Goal: Find specific page/section: Find specific page/section

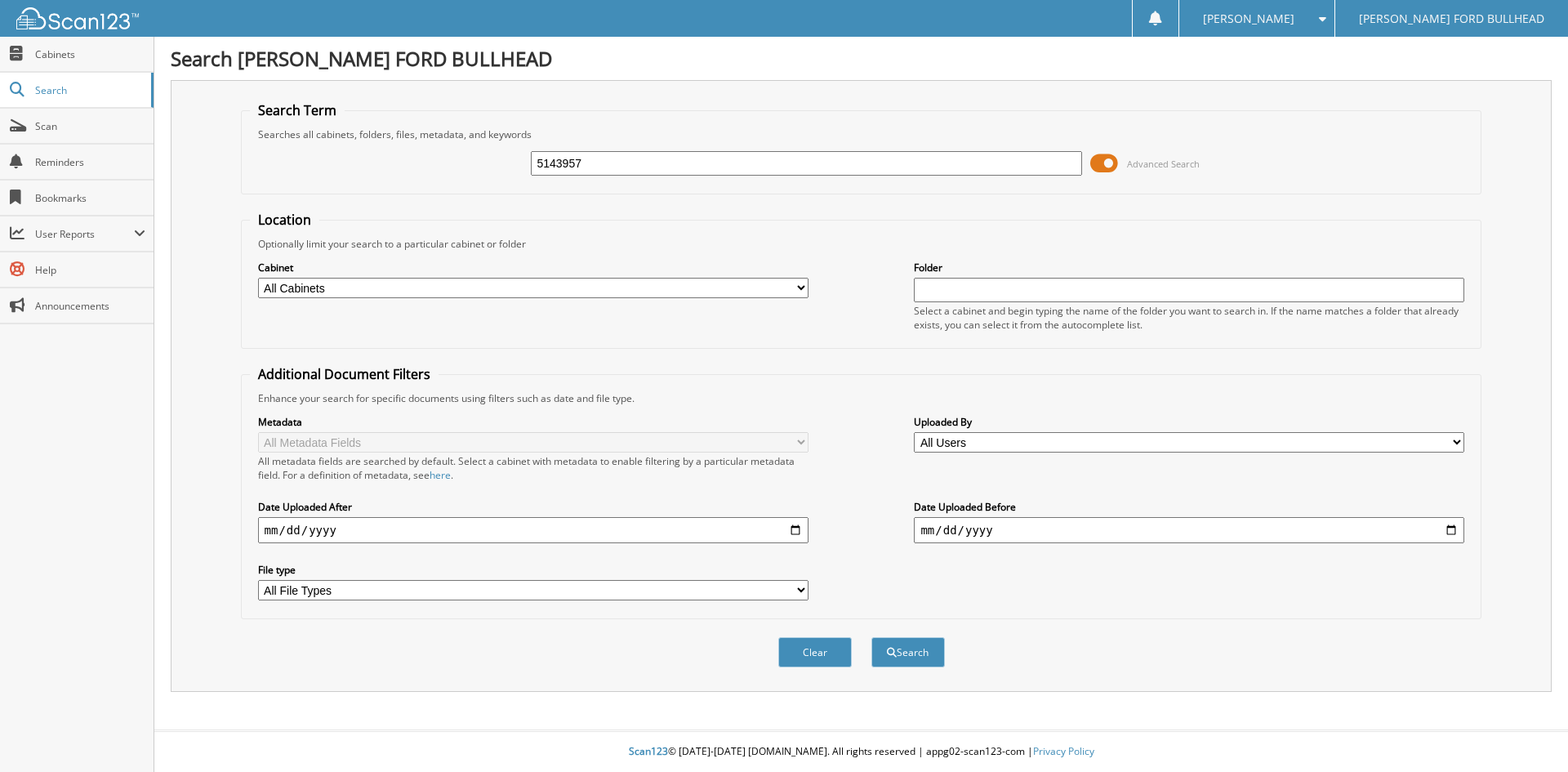
type input "5143957"
click at [871, 637] on button "Search" at bounding box center [908, 652] width 73 height 30
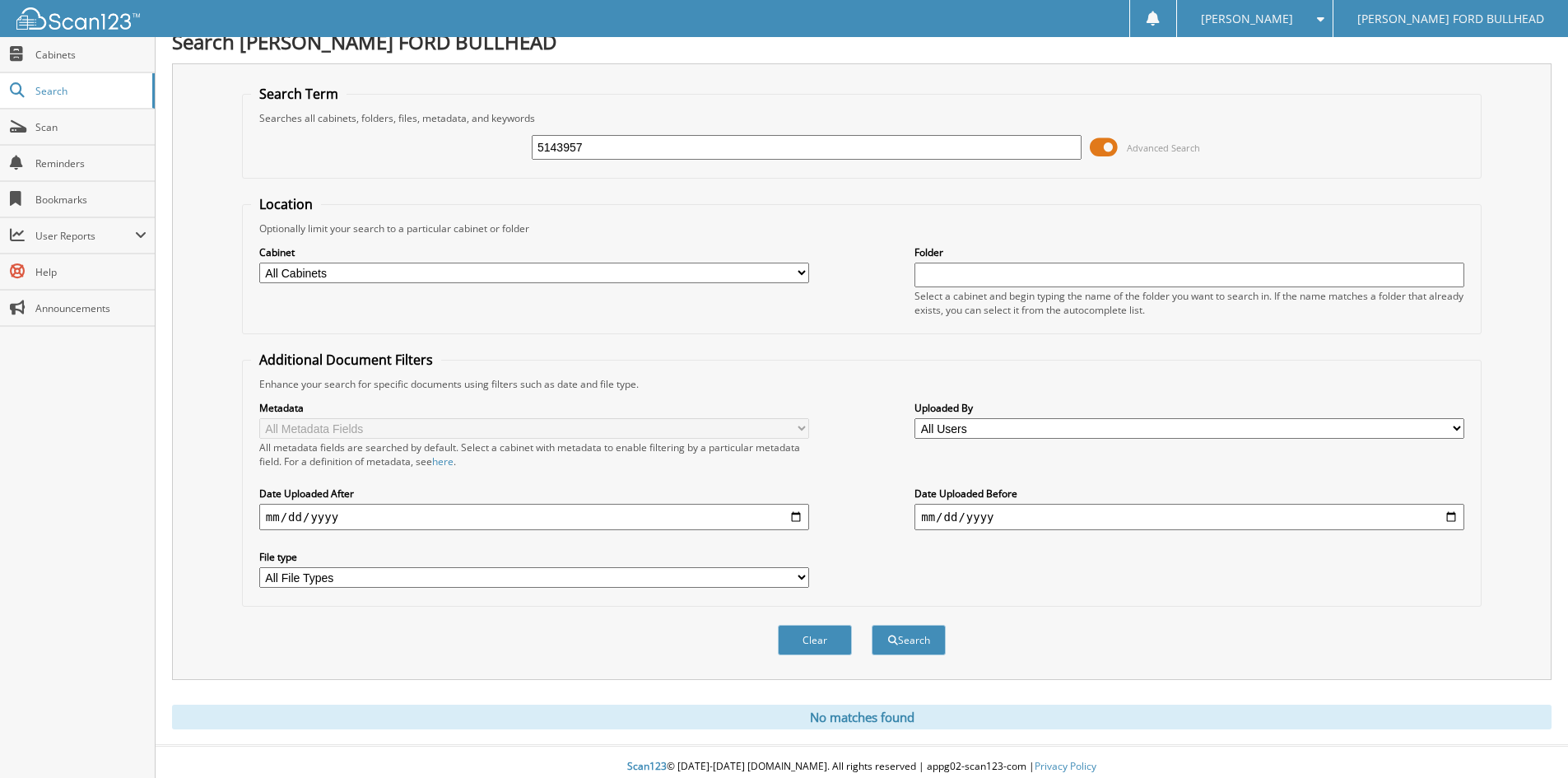
scroll to position [27, 0]
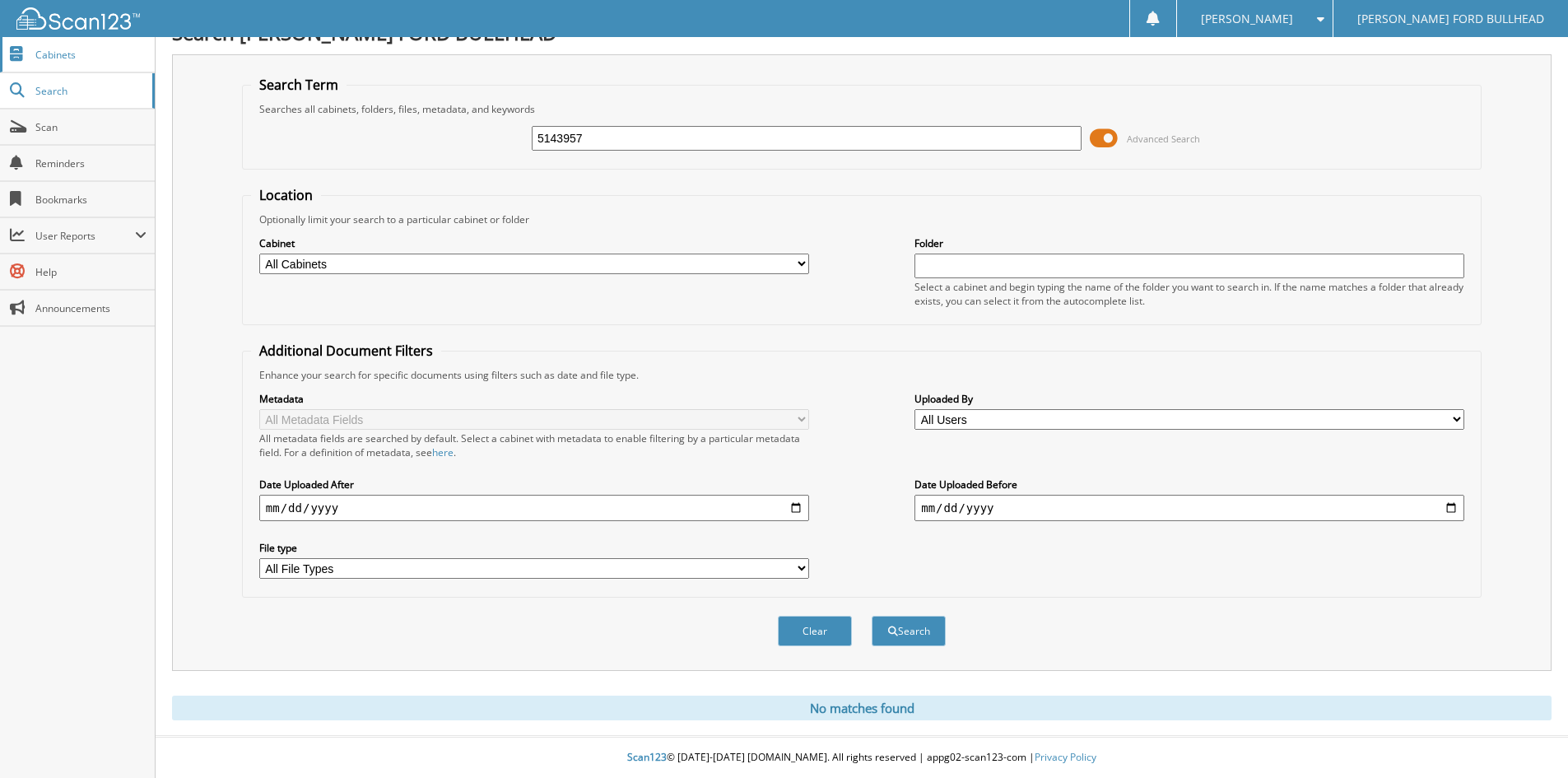
click at [105, 50] on span "Cabinets" at bounding box center [90, 55] width 111 height 14
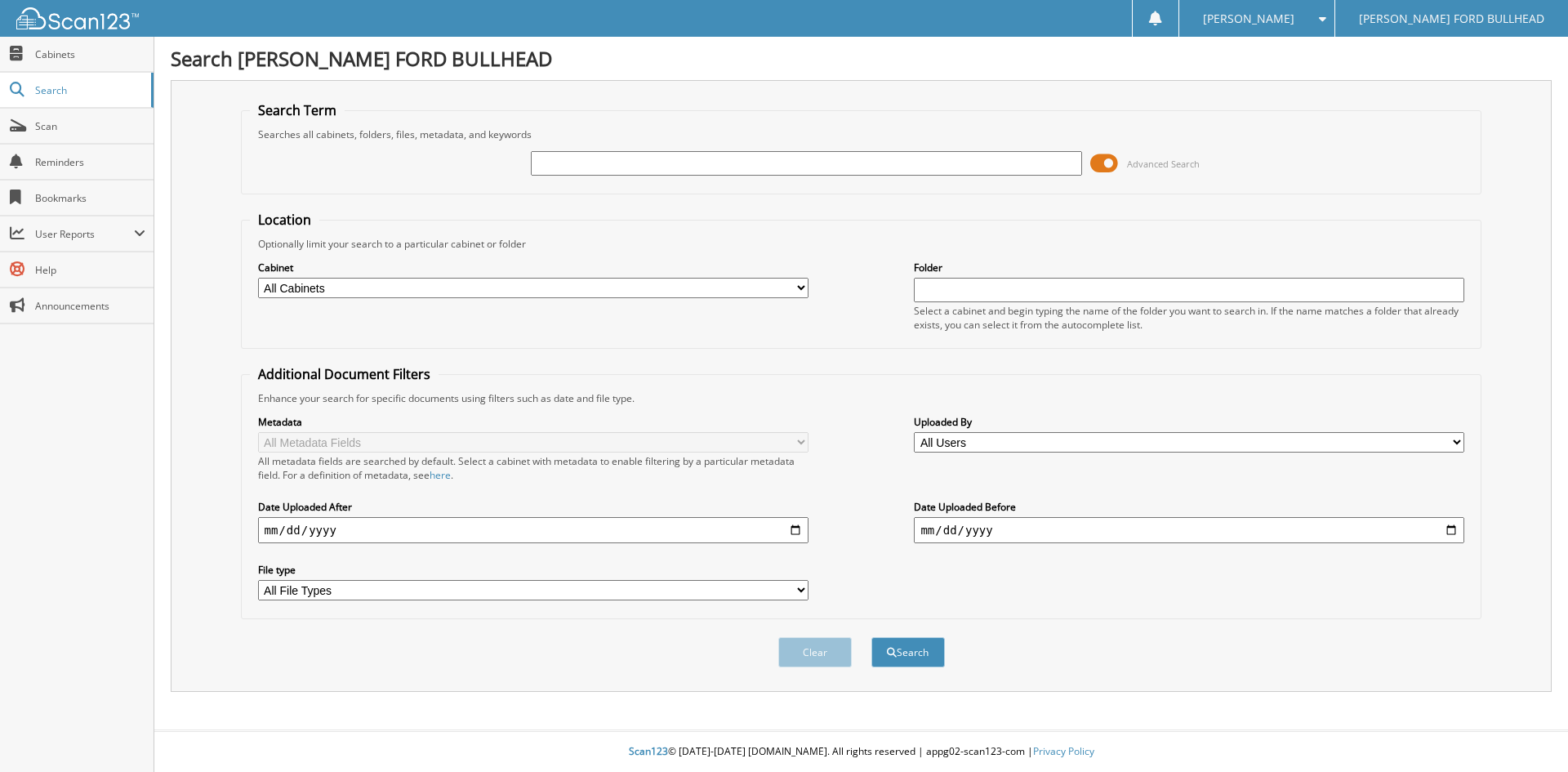
click at [409, 290] on select "All Cabinets CANCELLATIONS INTERCOMPANY PARTS RENTALS SERVICE RO WE OWE" at bounding box center [534, 288] width 551 height 21
click at [719, 208] on form "Search Term Searches all cabinets, folders, files, metadata, and keywords Advan…" at bounding box center [861, 393] width 1242 height 584
click at [970, 279] on input "text" at bounding box center [1190, 290] width 551 height 24
click at [972, 436] on select "All Users Abraham Gomez Alejandra Alamo alexis hegge Alexis Rogers Alexis Sandb…" at bounding box center [1190, 442] width 551 height 21
